Goal: Task Accomplishment & Management: Manage account settings

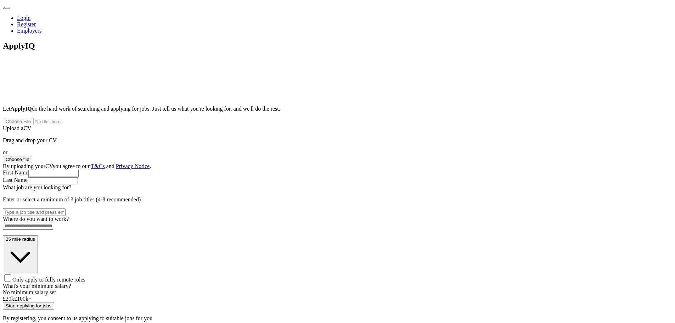
type input "*"
type input "**********"
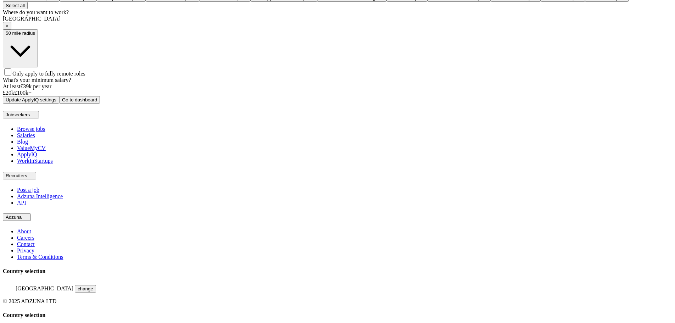
scroll to position [313, 0]
click at [85, 76] on span "Only apply to fully remote roles" at bounding box center [48, 73] width 73 height 6
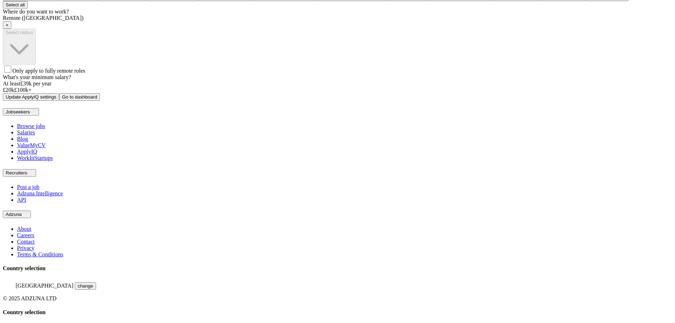
click at [59, 101] on button "Update ApplyIQ settings" at bounding box center [31, 96] width 56 height 7
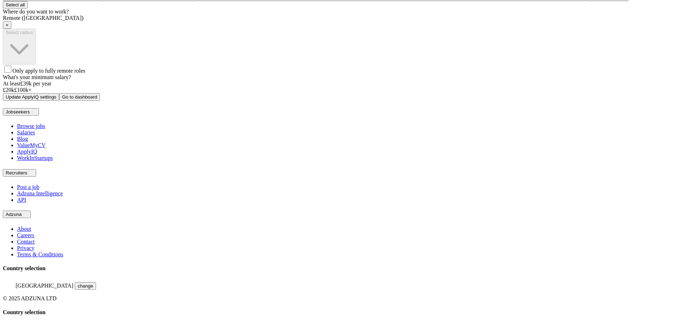
click at [59, 101] on button "Update ApplyIQ settings" at bounding box center [31, 96] width 56 height 7
click at [100, 101] on button "Go to dashboard" at bounding box center [79, 96] width 41 height 7
click at [85, 74] on span "Only apply to fully remote roles" at bounding box center [48, 71] width 73 height 6
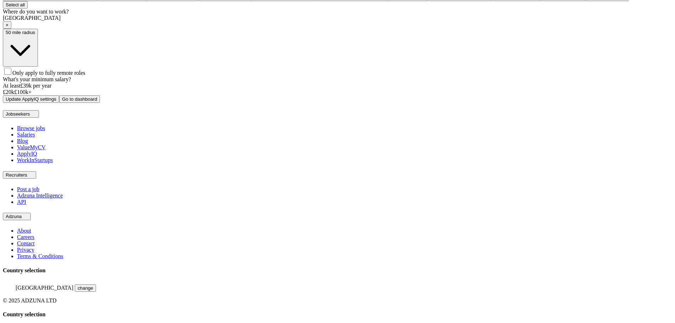
click at [85, 76] on span "Only apply to fully remote roles" at bounding box center [48, 73] width 73 height 6
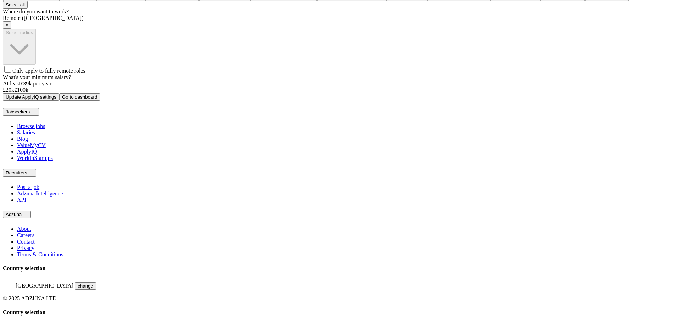
click at [298, 29] on div "Remote ([GEOGRAPHIC_DATA]) ×" at bounding box center [337, 22] width 669 height 14
click at [9, 28] on span "×" at bounding box center [7, 24] width 3 height 5
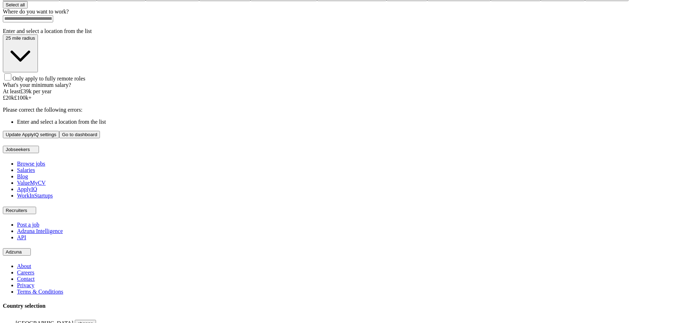
click at [85, 81] on span "Only apply to fully remote roles" at bounding box center [48, 78] width 73 height 6
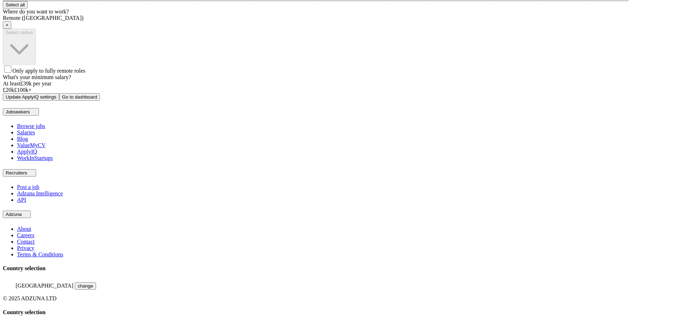
click at [85, 74] on span "Only apply to fully remote roles" at bounding box center [48, 71] width 73 height 6
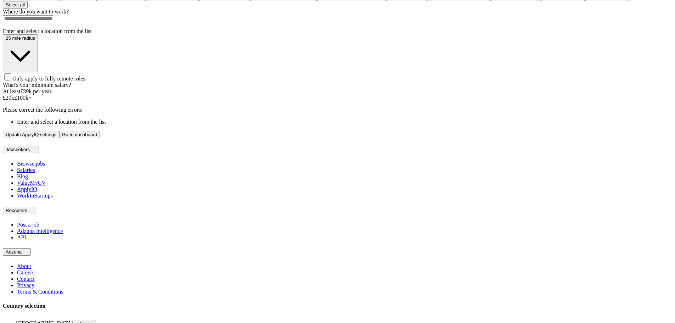
click at [85, 81] on span "Only apply to fully remote roles" at bounding box center [48, 78] width 73 height 6
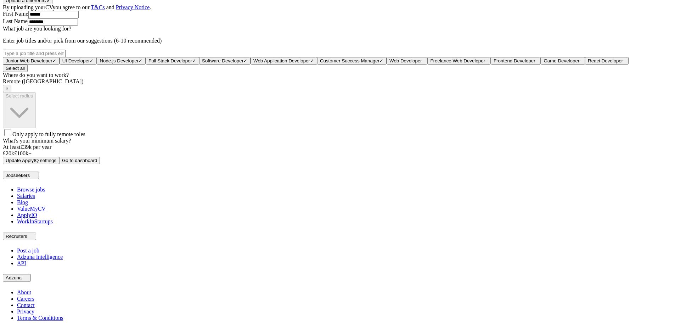
scroll to position [318, 0]
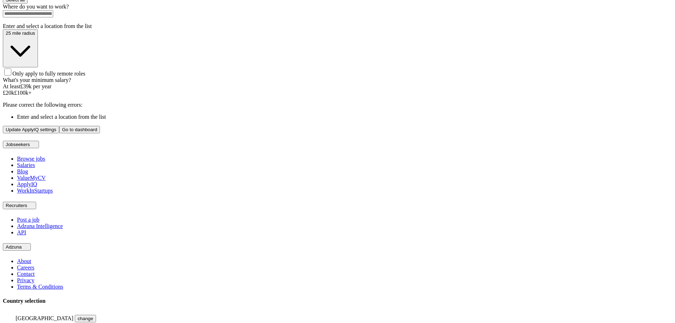
click at [85, 77] on span "Only apply to fully remote roles" at bounding box center [48, 73] width 73 height 6
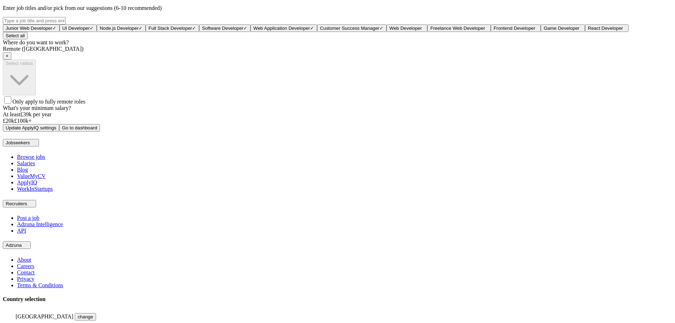
scroll to position [282, 0]
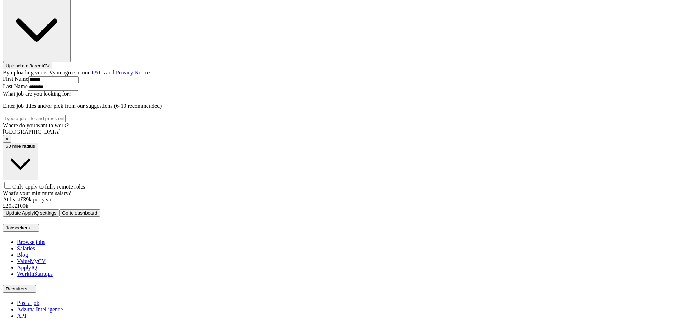
scroll to position [209, 0]
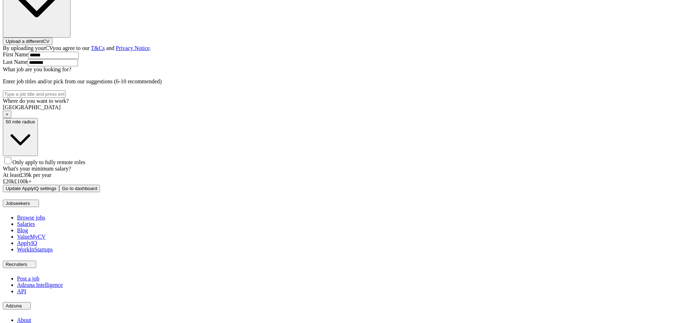
click at [367, 165] on div "50 mile radius Only apply to fully remote roles" at bounding box center [337, 141] width 669 height 47
click at [38, 156] on button "50 mile radius" at bounding box center [20, 137] width 35 height 38
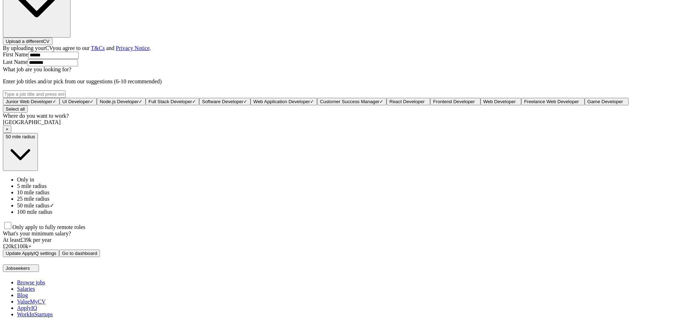
click at [317, 183] on div "Only in" at bounding box center [344, 179] width 655 height 6
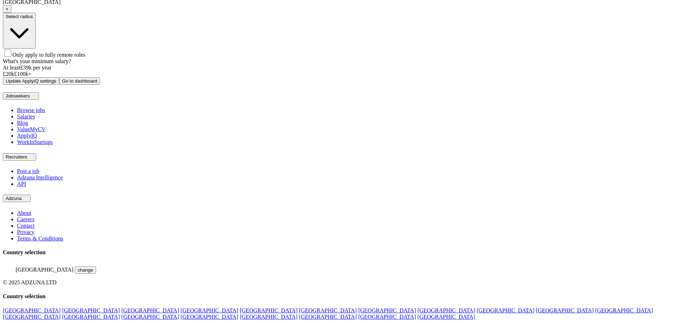
scroll to position [333, 0]
click at [33, 19] on span "Select radius" at bounding box center [19, 16] width 27 height 5
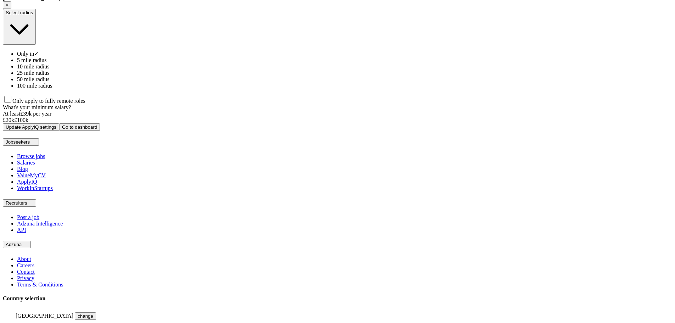
click at [303, 63] on div "5 mile radius" at bounding box center [344, 60] width 655 height 6
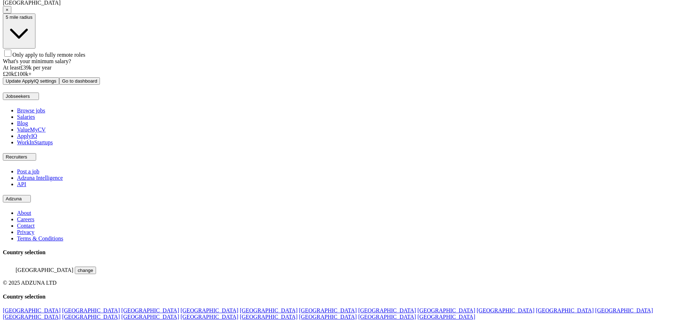
click at [35, 49] on button "5 mile radius" at bounding box center [19, 30] width 33 height 35
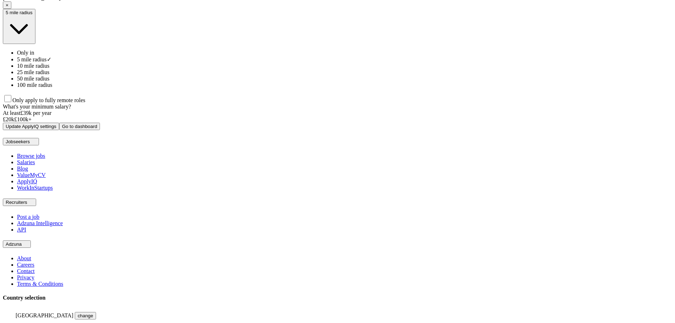
click at [315, 56] on li "Only in" at bounding box center [344, 53] width 655 height 6
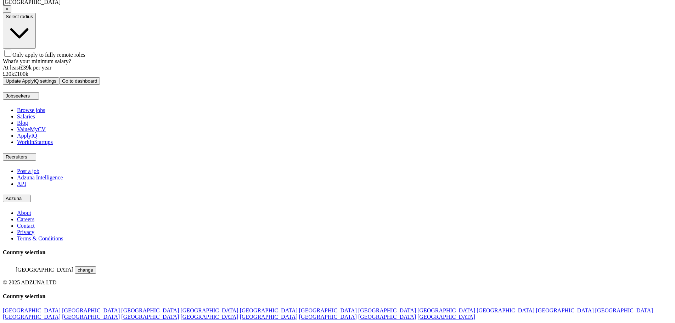
click at [36, 49] on button "Select radius" at bounding box center [19, 31] width 33 height 36
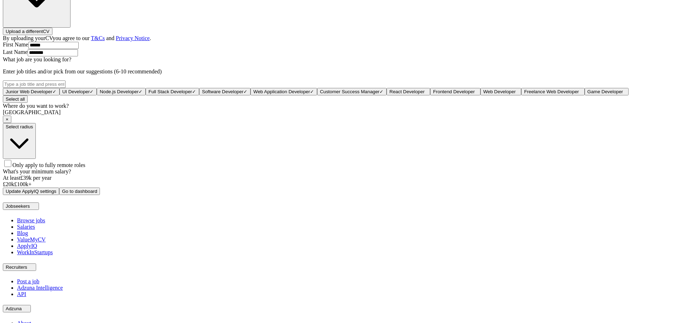
scroll to position [234, 0]
